Goal: Navigation & Orientation: Find specific page/section

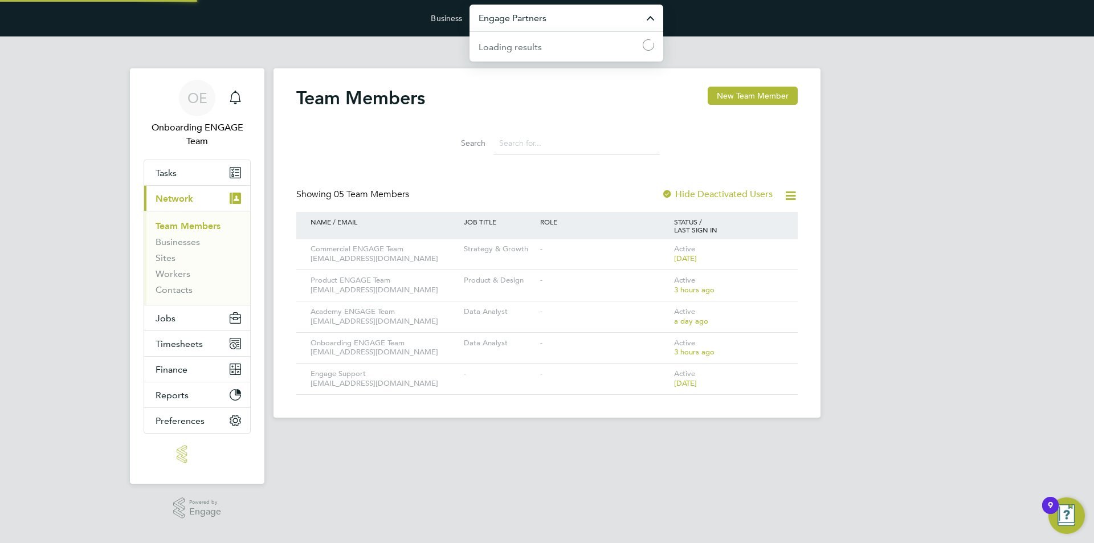
click at [538, 26] on input "Engage Partners" at bounding box center [567, 18] width 194 height 27
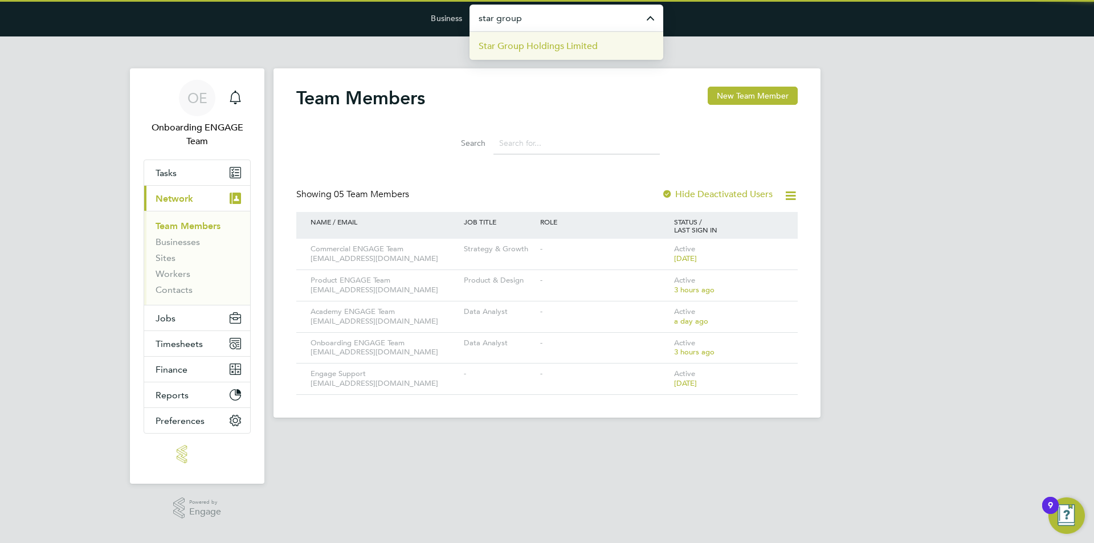
click at [579, 48] on span "Star Group Holdings Limited" at bounding box center [538, 46] width 119 height 14
type input "Star Group Holdings Limited"
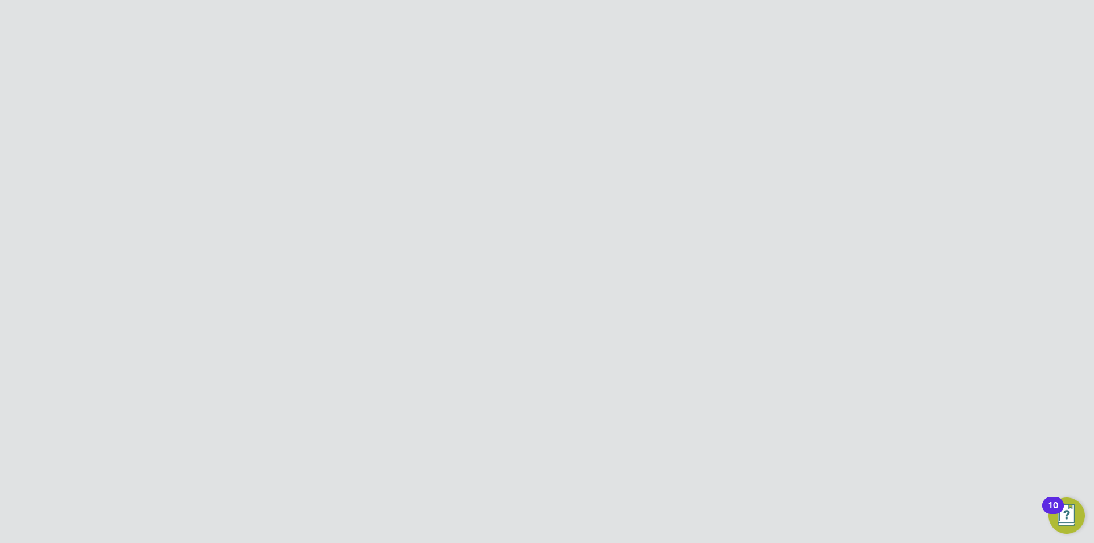
click at [564, 12] on input "Star Group Holdings Limited" at bounding box center [567, 18] width 194 height 27
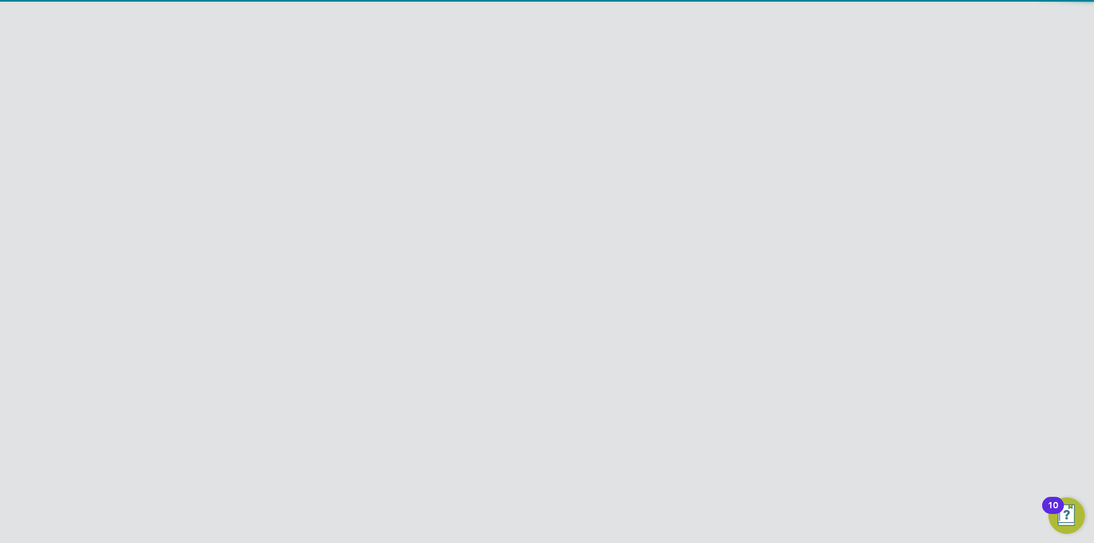
click at [561, 71] on span "[PERSON_NAME] Recruitment Limited" at bounding box center [559, 74] width 161 height 14
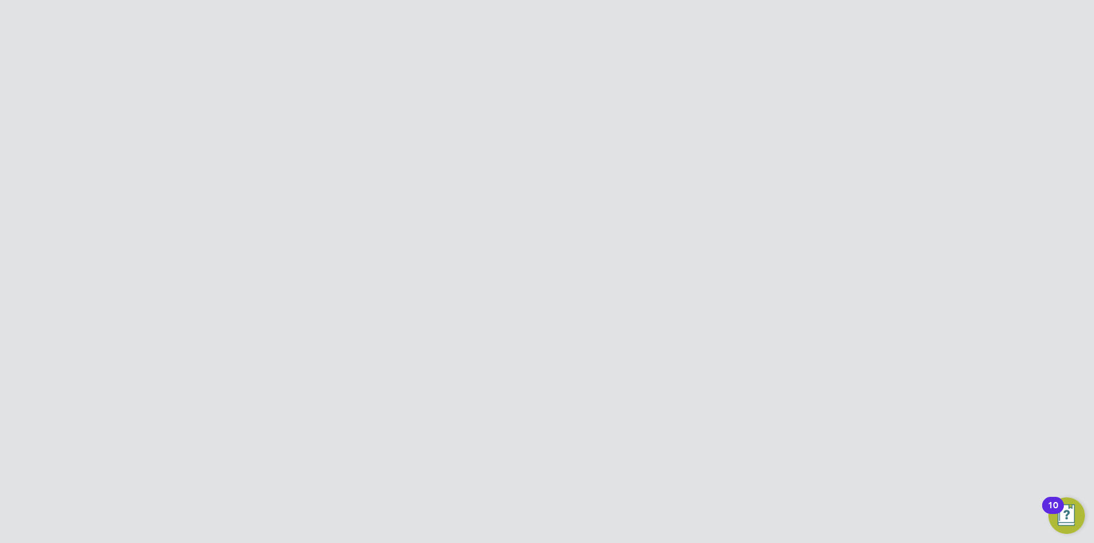
type input "[PERSON_NAME] Recruitment Limited"
